Goal: Obtain resource: Download file/media

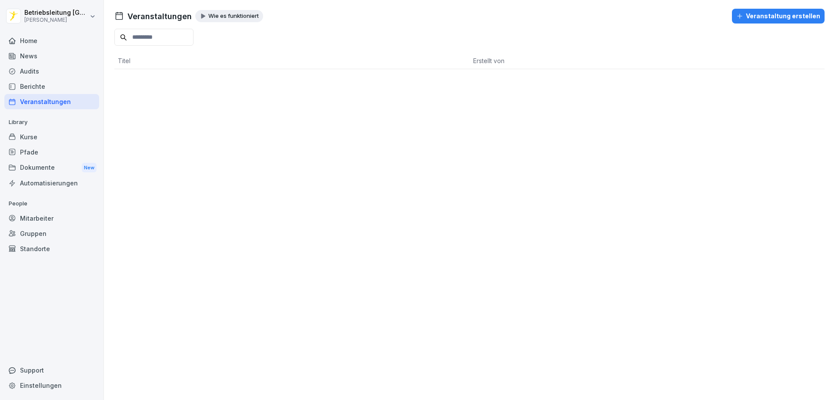
click at [30, 43] on div "Home" at bounding box center [51, 40] width 95 height 15
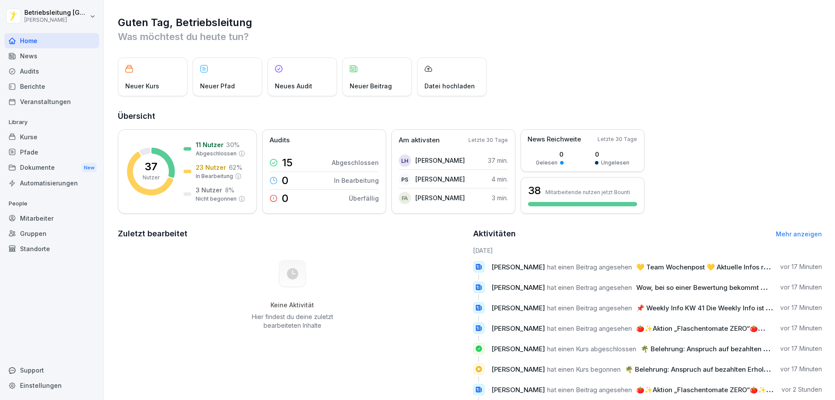
click at [46, 57] on div "News" at bounding box center [51, 55] width 95 height 15
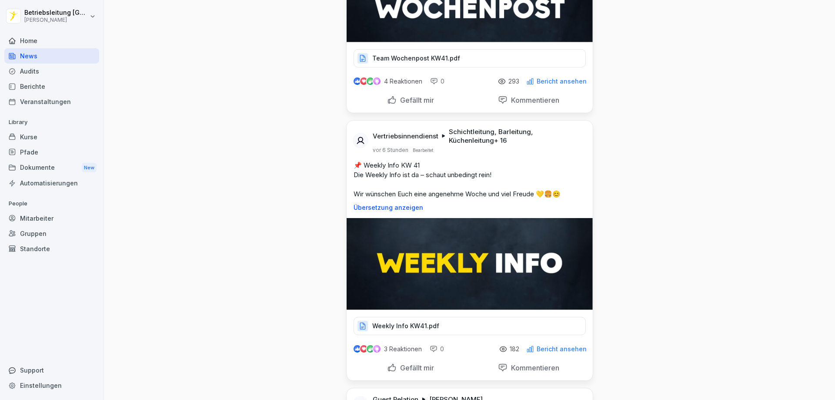
scroll to position [435, 0]
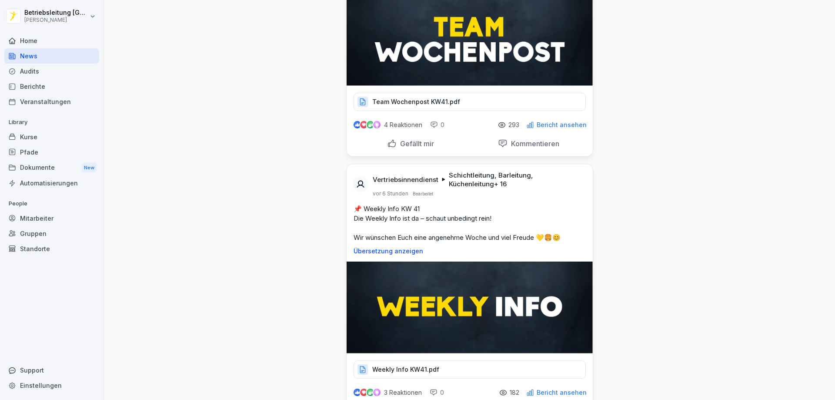
click at [448, 111] on div "Team Wochenpost KW41.pdf" at bounding box center [470, 102] width 232 height 18
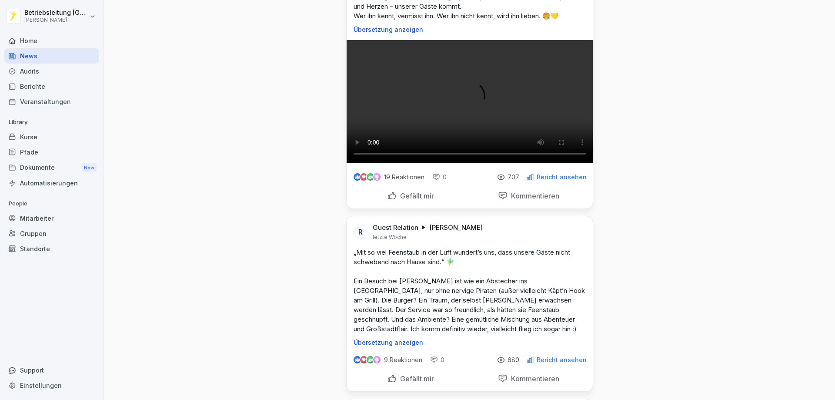
scroll to position [4742, 0]
